Goal: Task Accomplishment & Management: Manage account settings

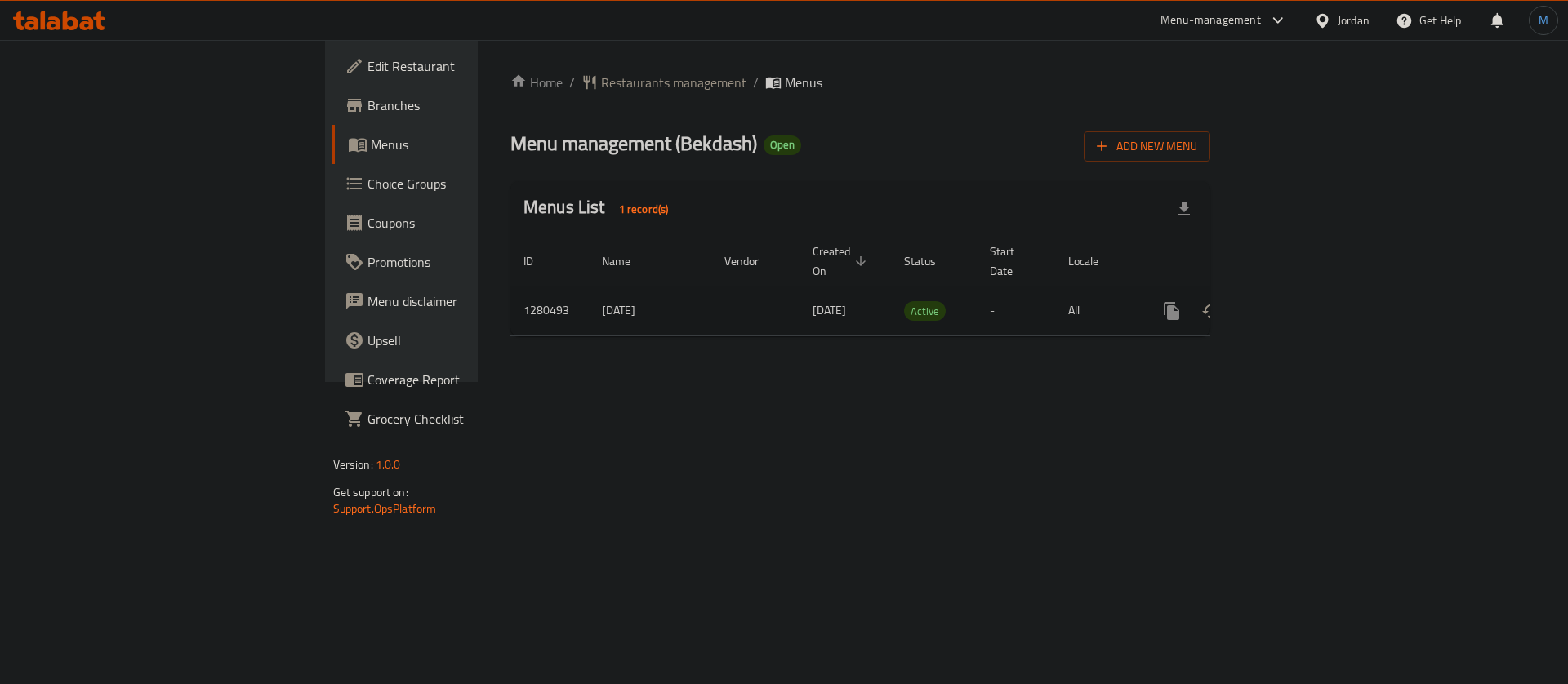
click at [1309, 292] on link "enhanced table" at bounding box center [1290, 312] width 40 height 40
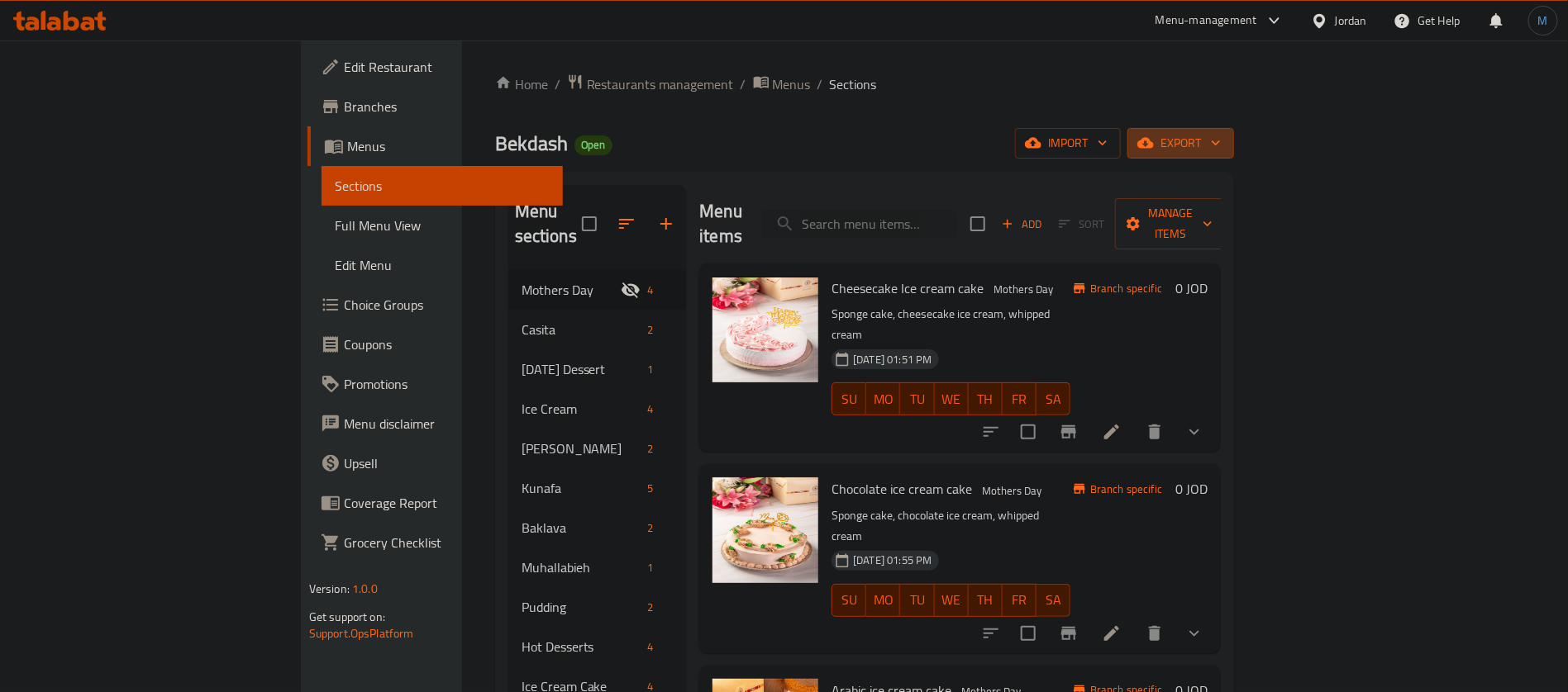
click at [1221, 144] on span "export" at bounding box center [1181, 143] width 80 height 21
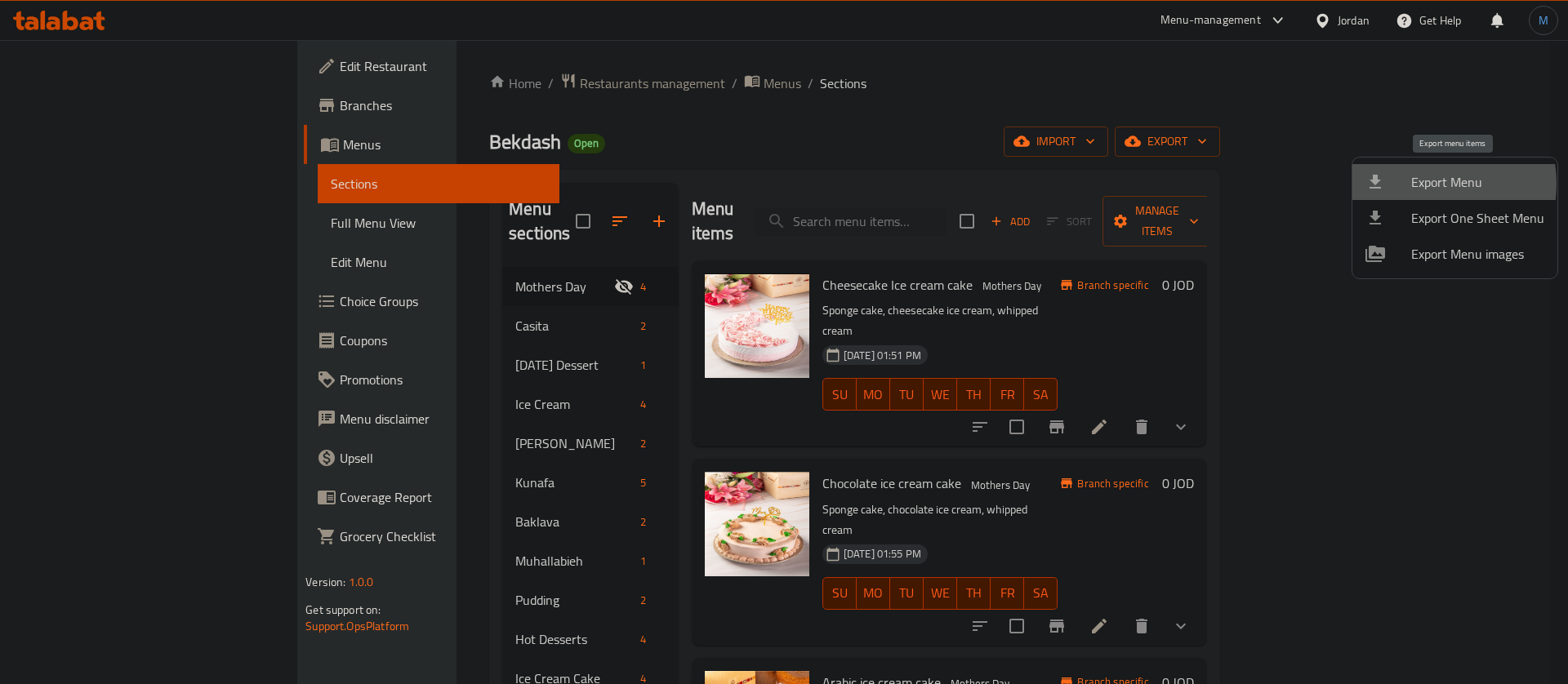
click at [1421, 184] on span "Export Menu" at bounding box center [1478, 182] width 133 height 20
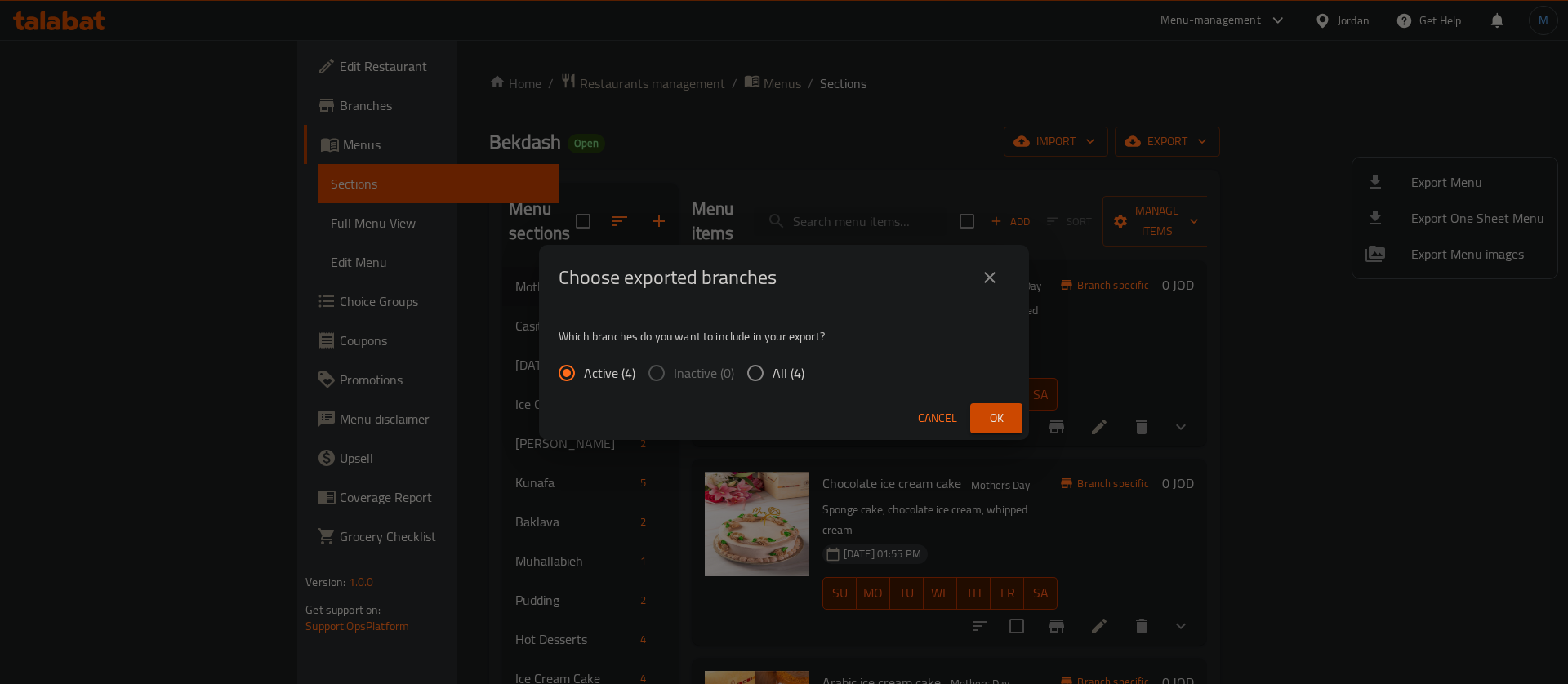
click at [1007, 407] on button "Ok" at bounding box center [997, 419] width 52 height 31
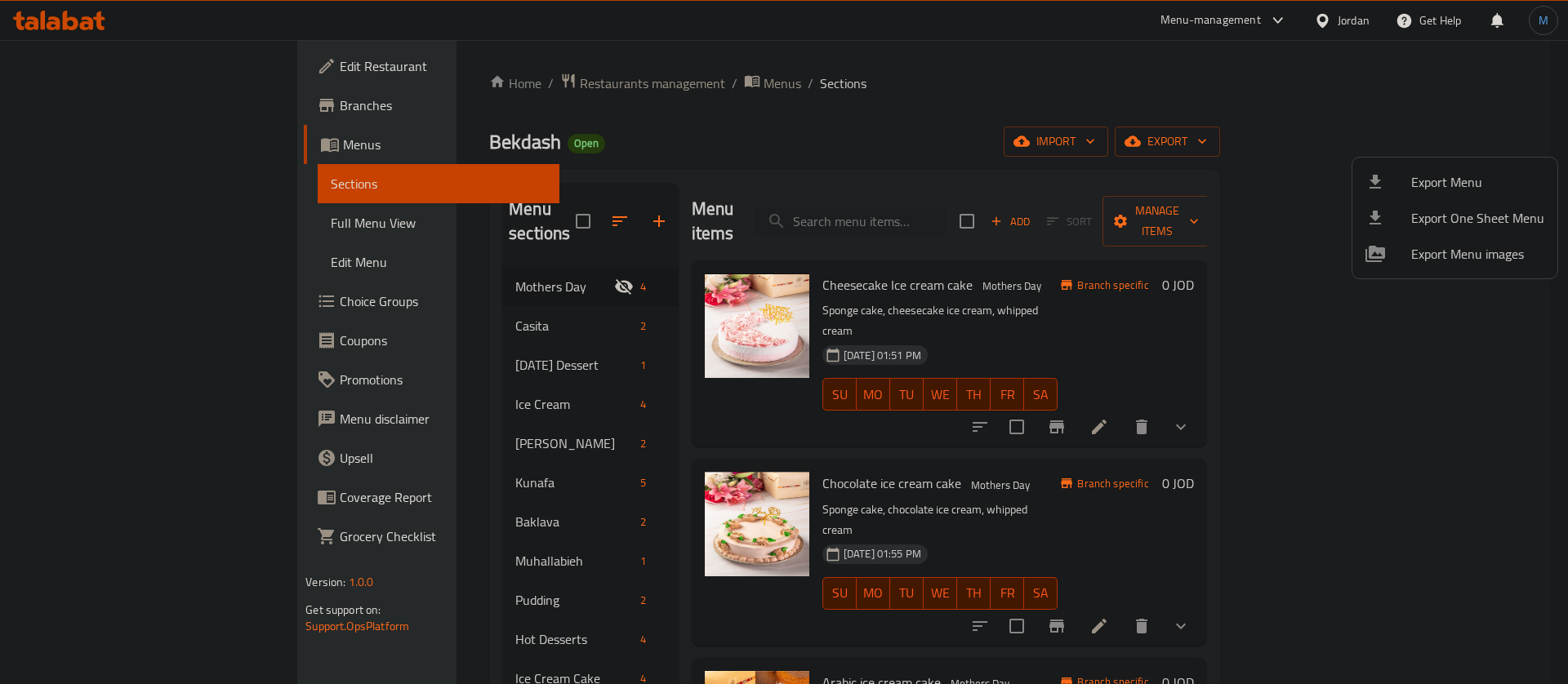
click at [112, 70] on div at bounding box center [784, 342] width 1568 height 684
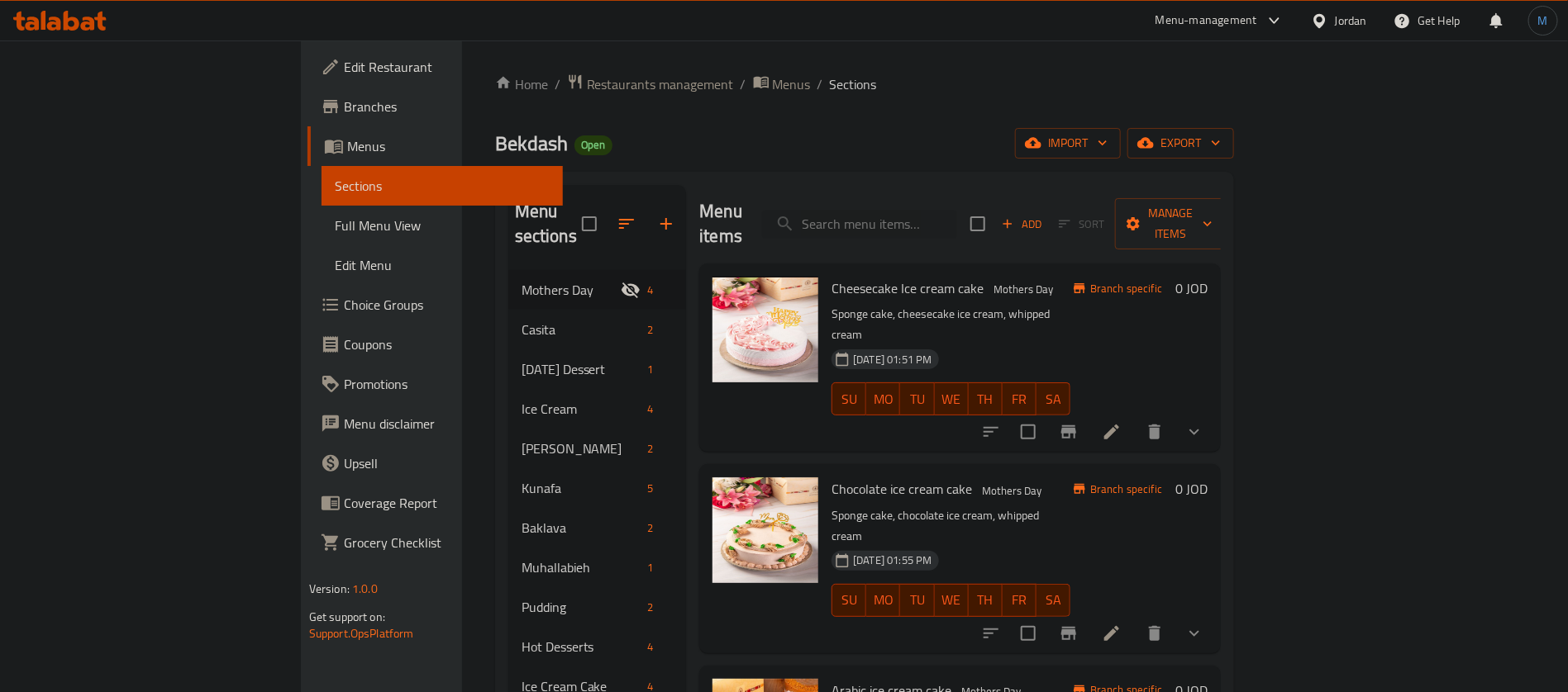
click at [344, 66] on span "Edit Restaurant" at bounding box center [447, 67] width 206 height 20
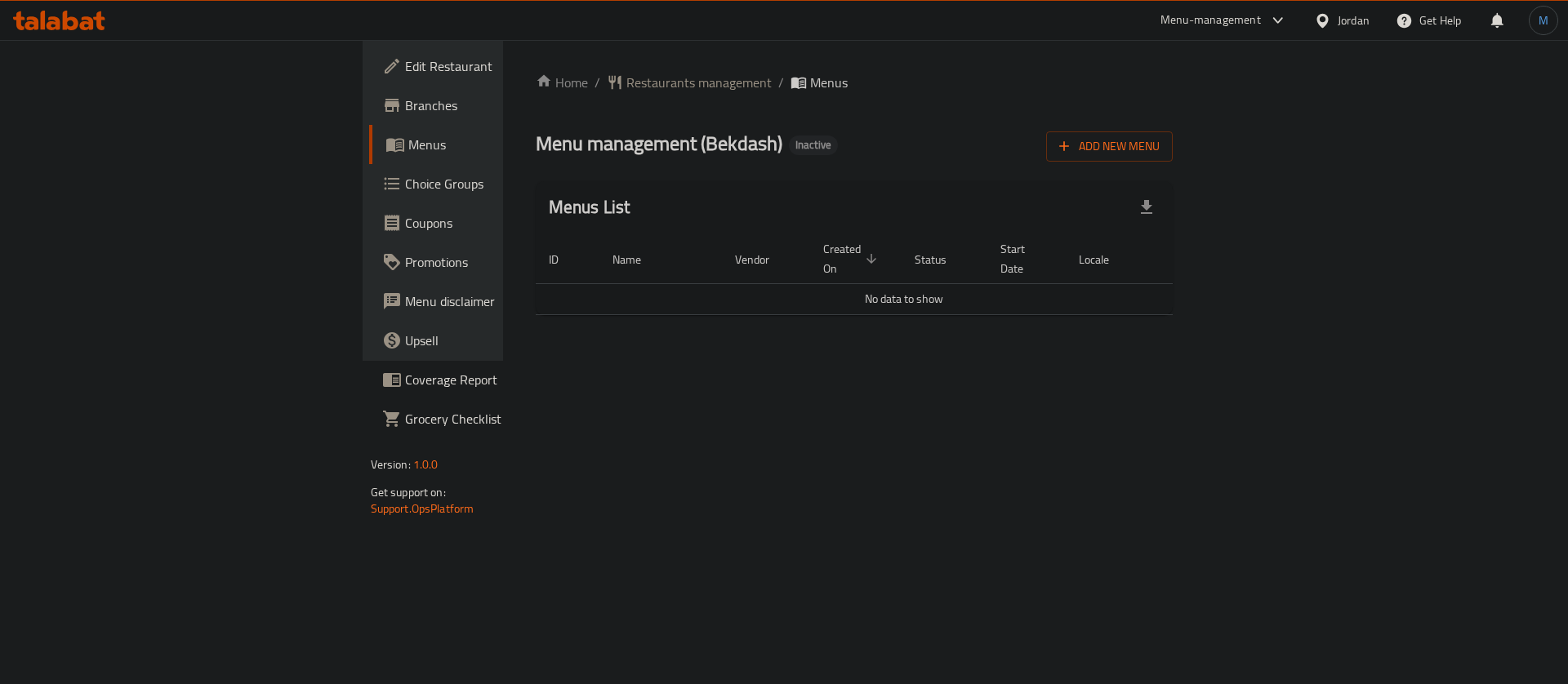
drag, startPoint x: 1500, startPoint y: 111, endPoint x: 1492, endPoint y: 144, distance: 34.0
click at [1173, 113] on div "Home / Restaurants management / Menus Menu management ( Bekdash ) Inactive Add …" at bounding box center [855, 201] width 638 height 256
click at [1160, 144] on span "Add New Menu" at bounding box center [1108, 146] width 100 height 21
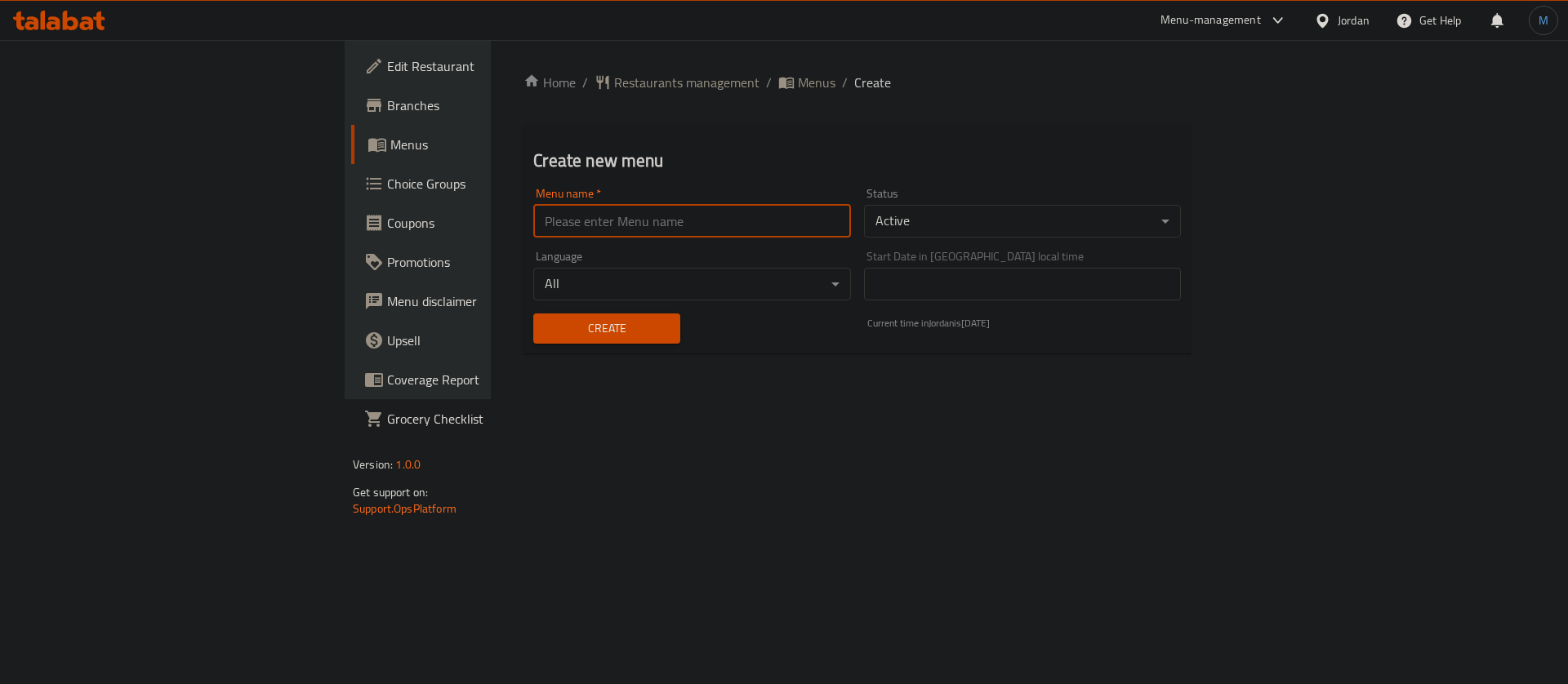
click at [809, 214] on input "text" at bounding box center [692, 221] width 317 height 32
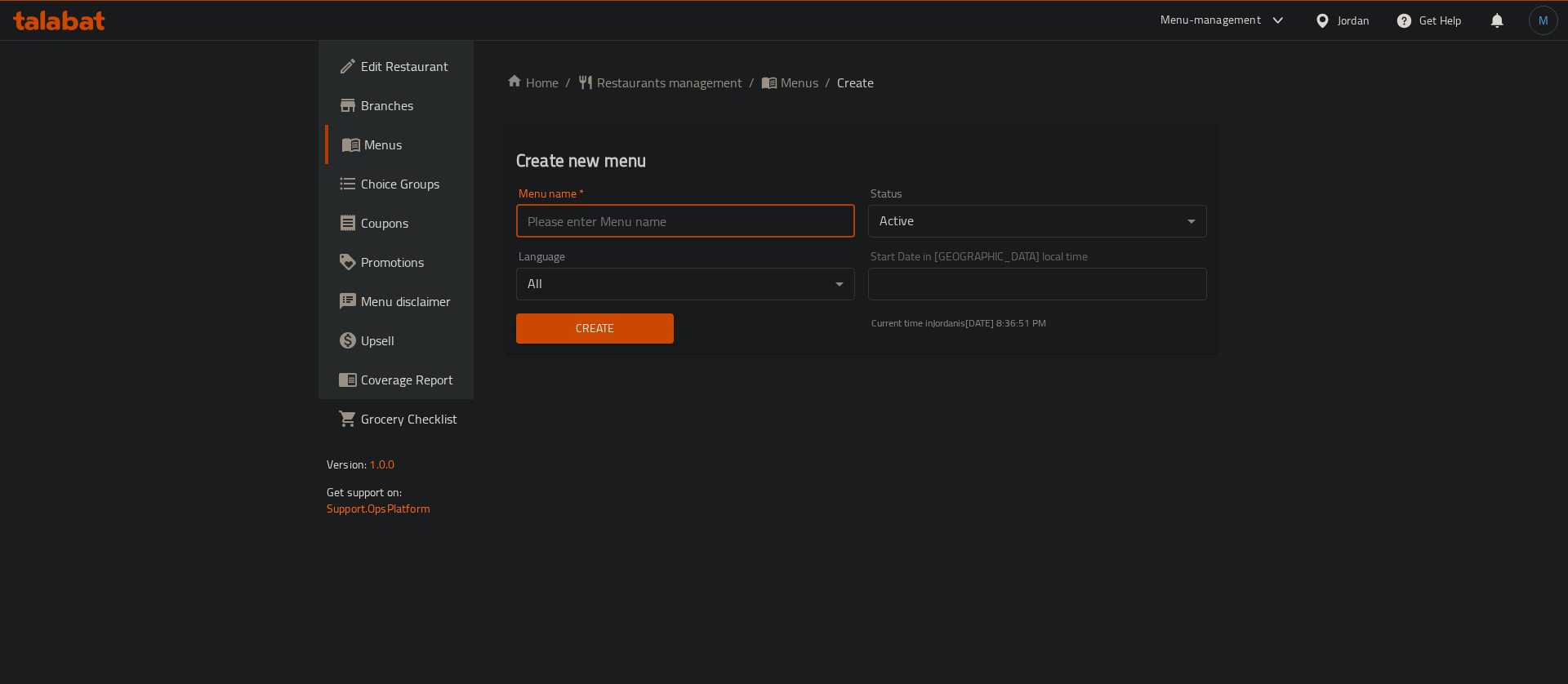
type input "1"
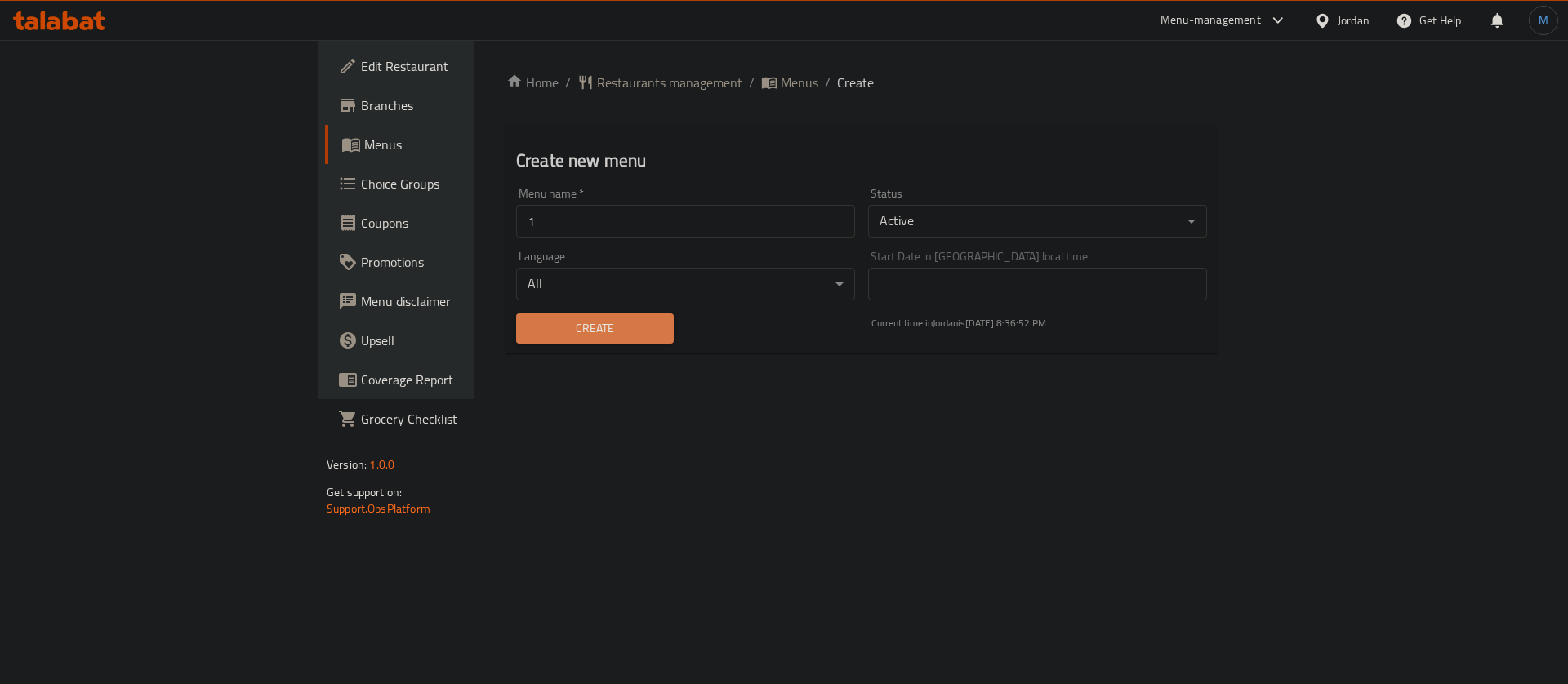
click at [529, 330] on span "Create" at bounding box center [595, 328] width 132 height 21
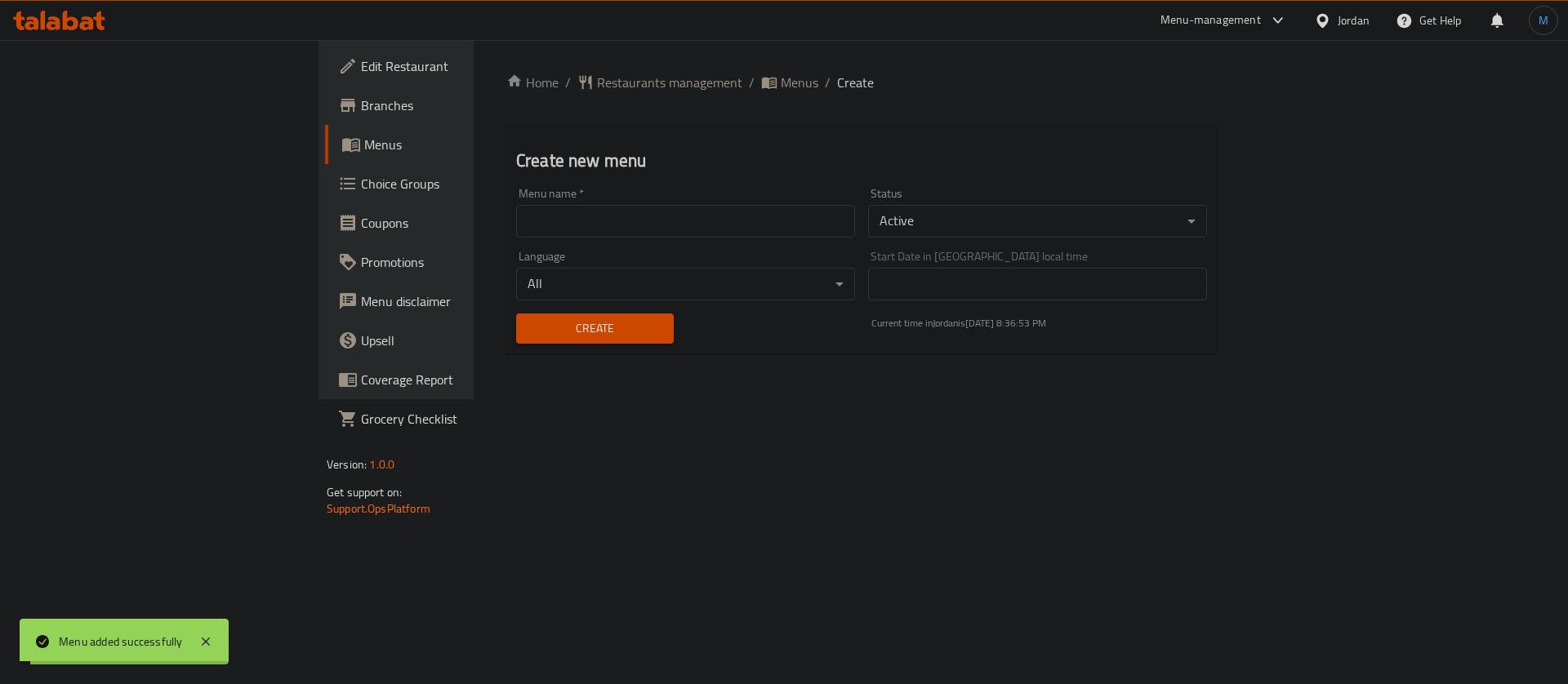
click at [780, 81] on span "Menus" at bounding box center [799, 83] width 38 height 20
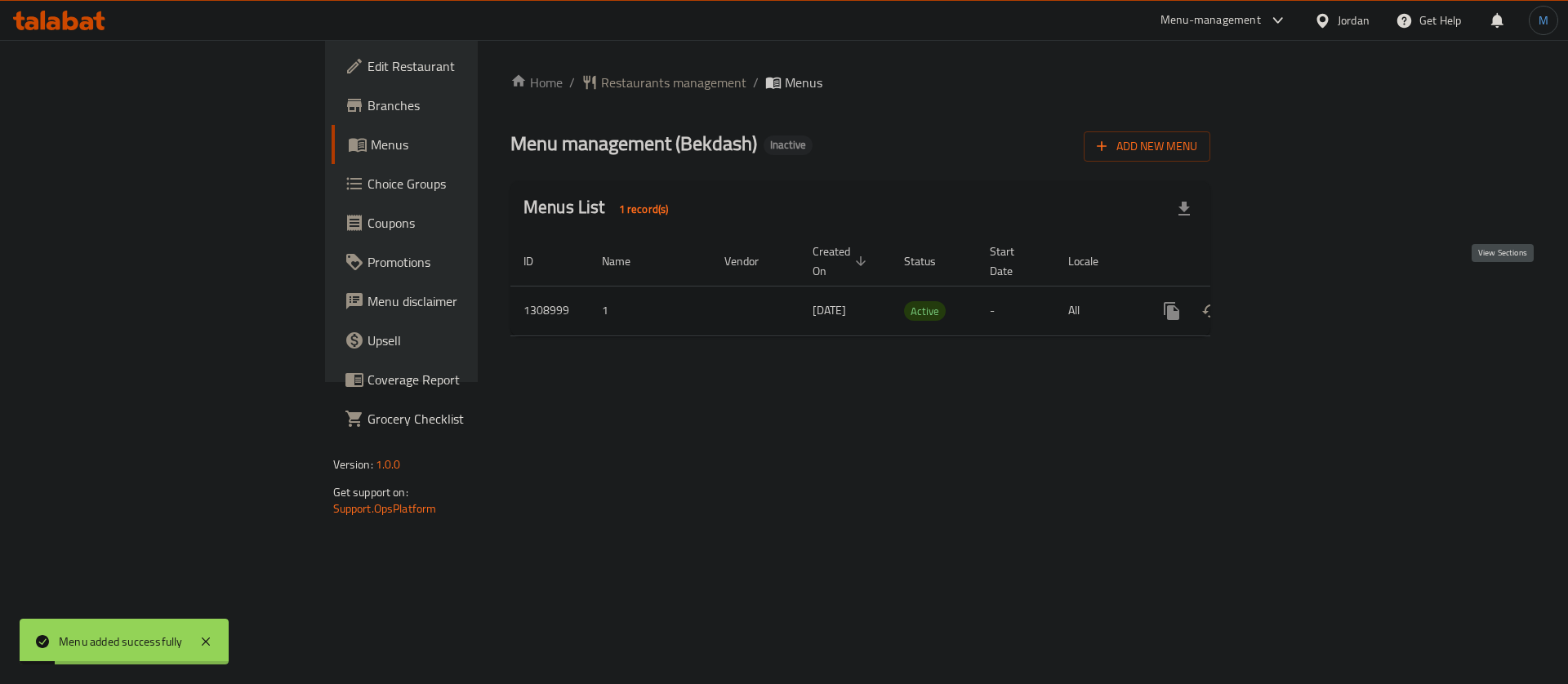
click at [1299, 301] on icon "enhanced table" at bounding box center [1290, 311] width 20 height 20
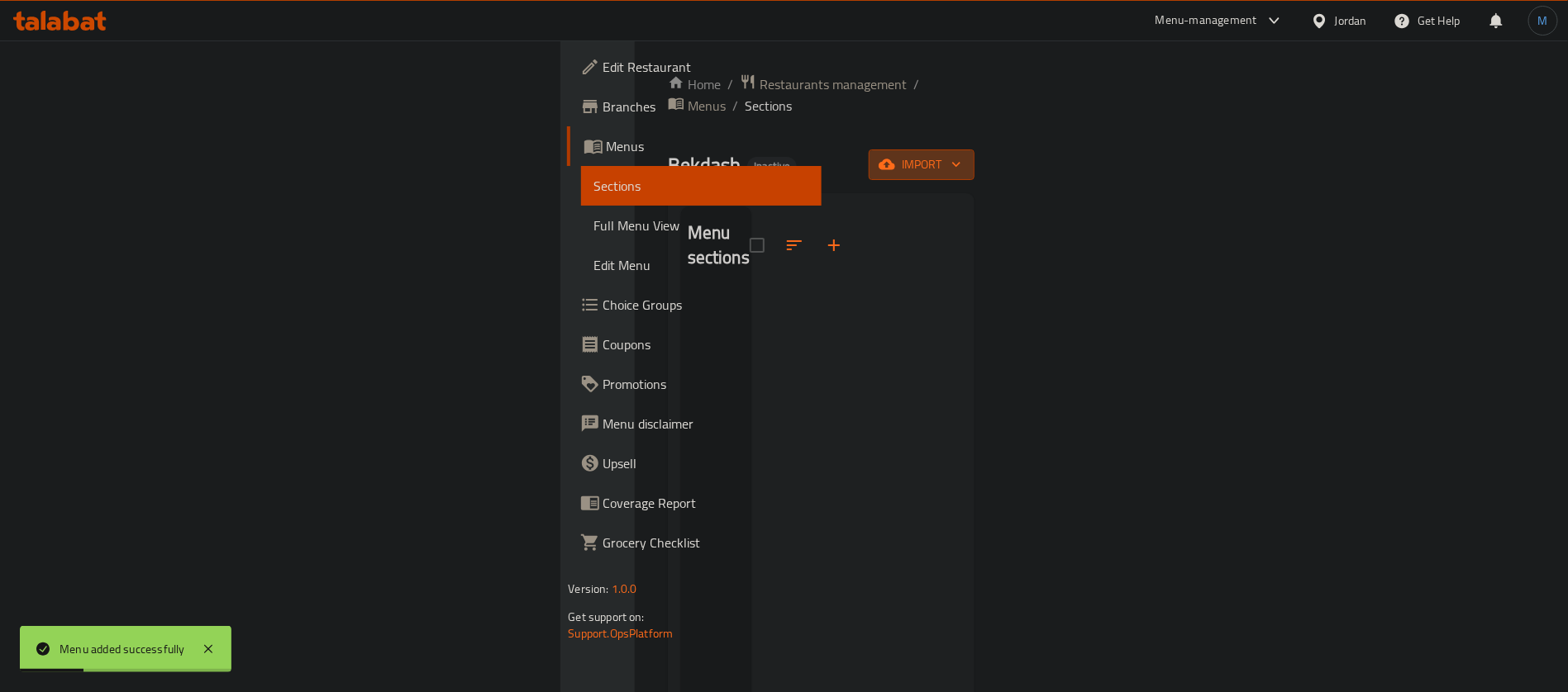
click at [974, 150] on button "import" at bounding box center [921, 165] width 106 height 31
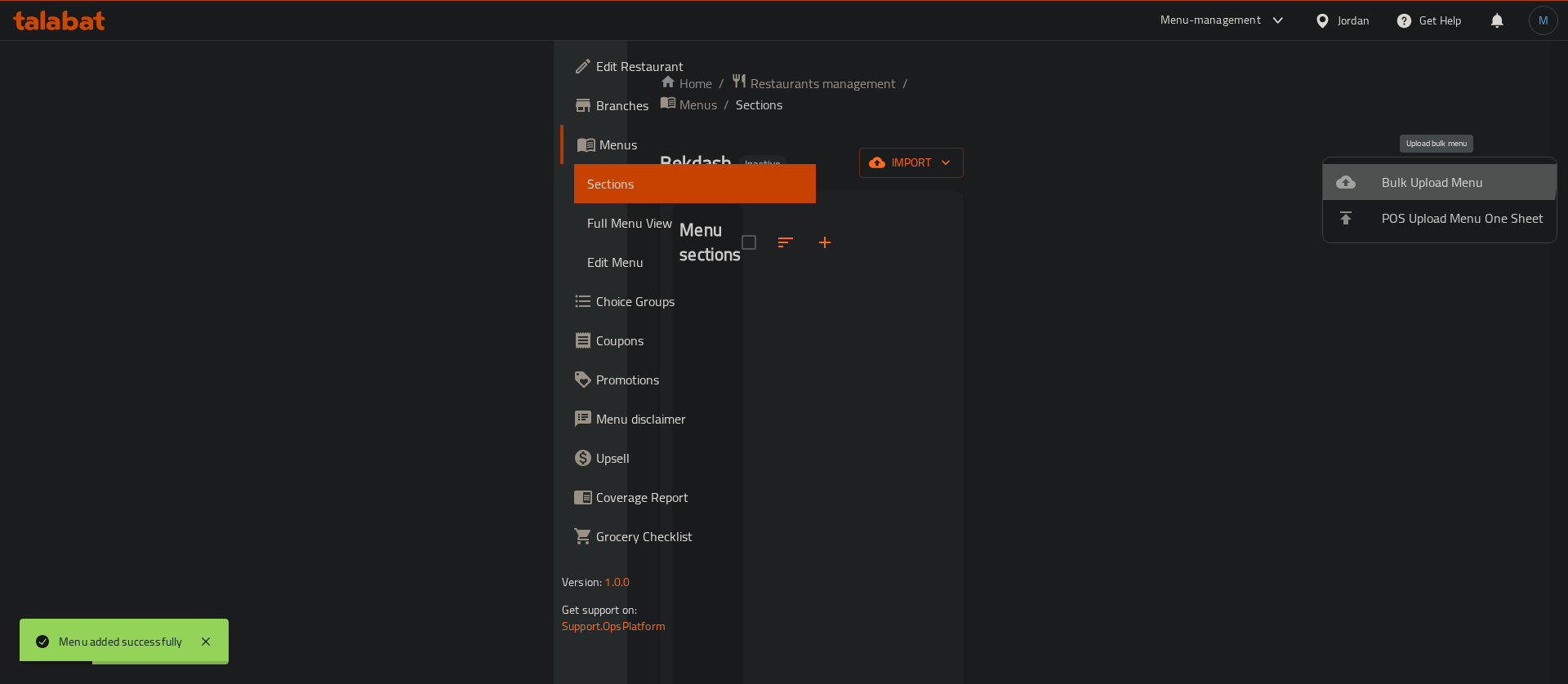
click at [1390, 172] on span "Bulk Upload Menu" at bounding box center [1462, 182] width 161 height 20
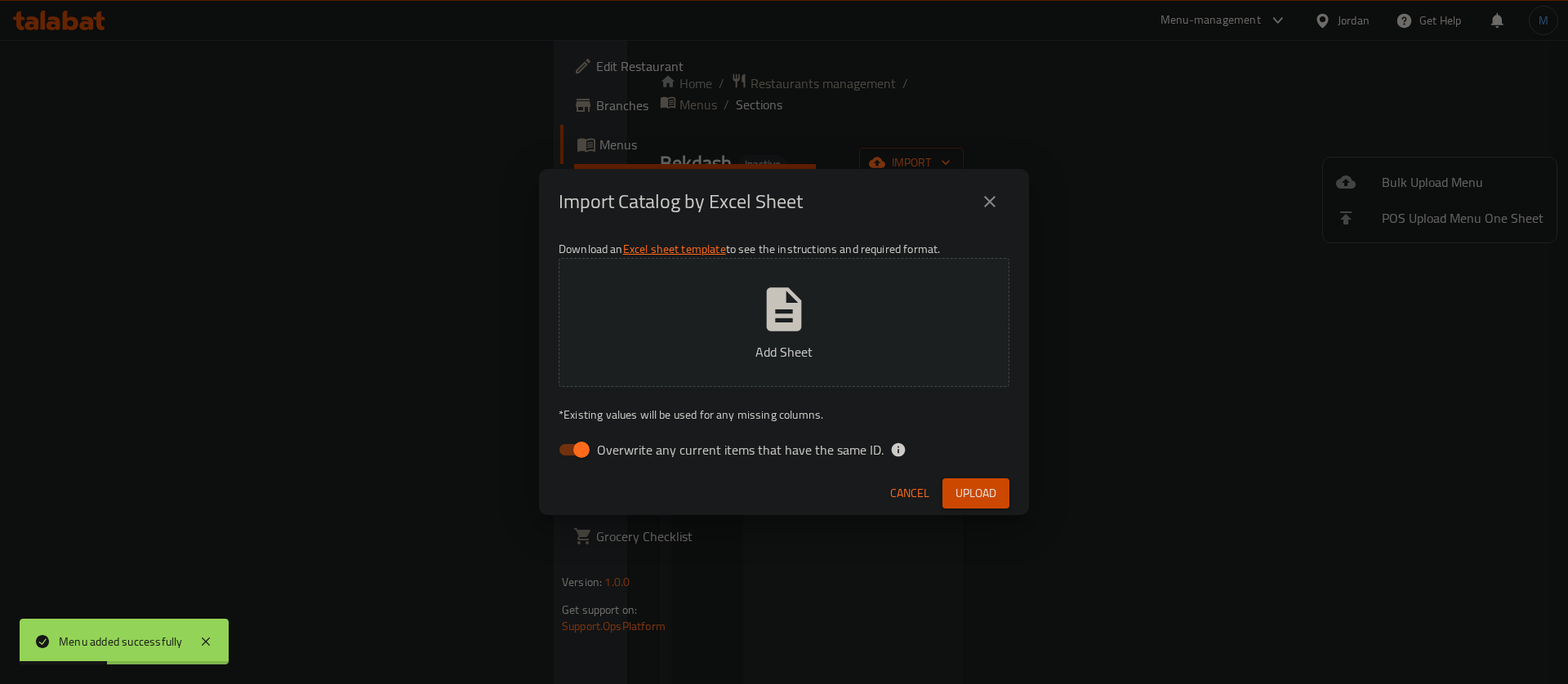
click at [658, 468] on div "Download an Excel sheet template to see the instructions and required format. A…" at bounding box center [784, 352] width 490 height 237
click at [654, 458] on span "Overwrite any current items that have the same ID." at bounding box center [740, 450] width 287 height 20
click at [628, 458] on input "Overwrite any current items that have the same ID." at bounding box center [581, 450] width 93 height 31
checkbox input "false"
click at [959, 497] on span "Upload" at bounding box center [975, 494] width 41 height 21
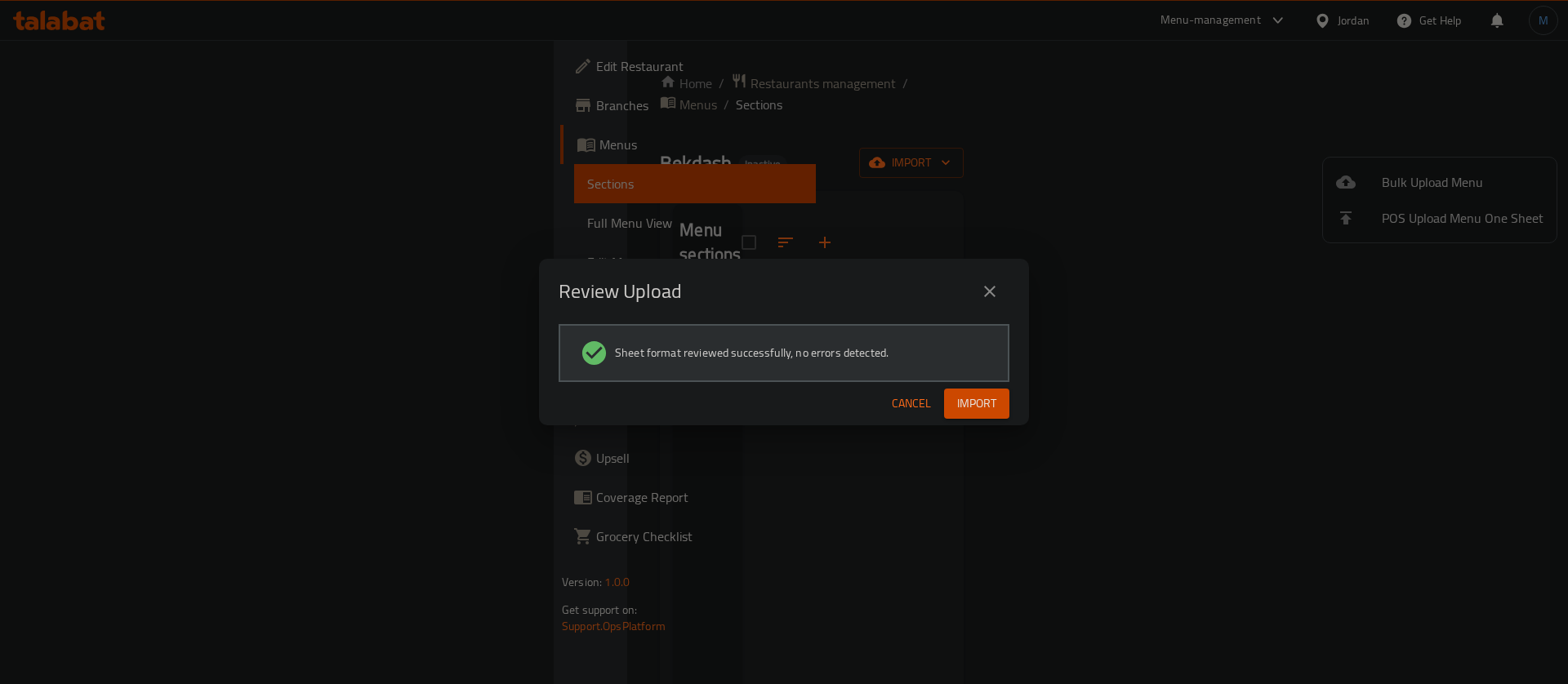
click at [998, 406] on button "Import" at bounding box center [977, 404] width 66 height 31
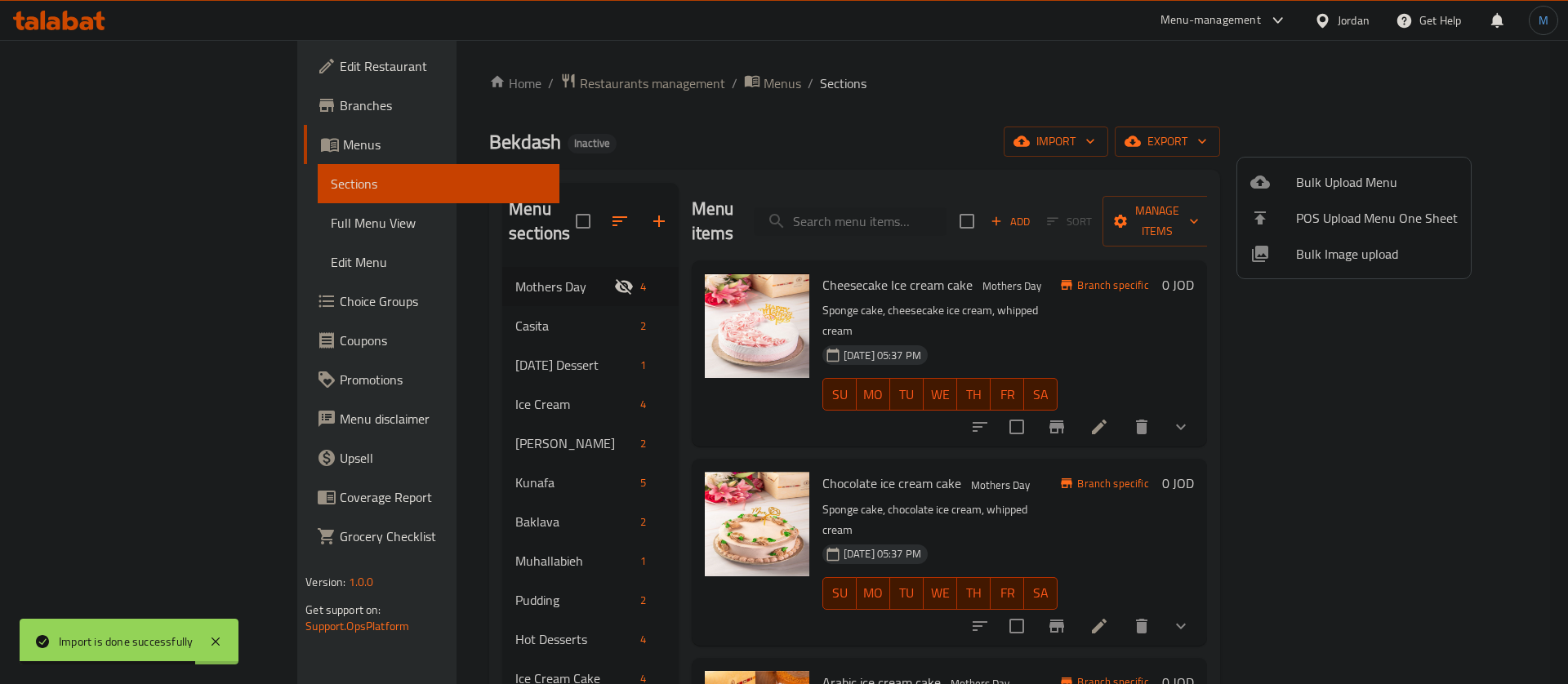
click at [133, 95] on div at bounding box center [784, 342] width 1568 height 684
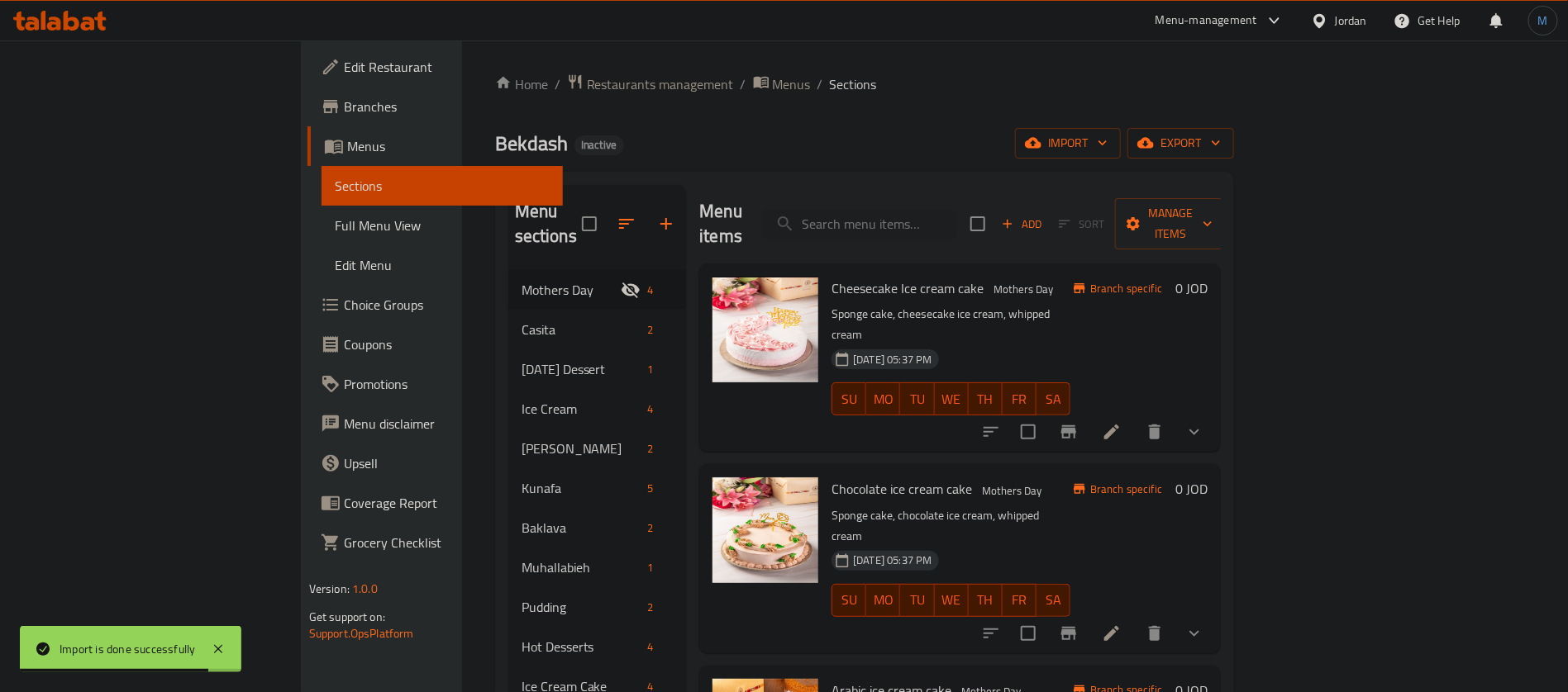
click at [344, 98] on span "Branches" at bounding box center [447, 107] width 206 height 20
